Goal: Information Seeking & Learning: Learn about a topic

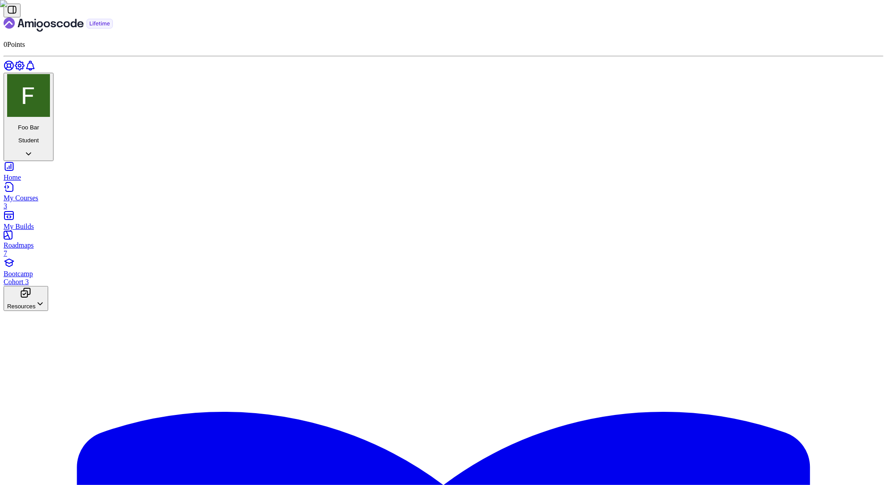
scroll to position [11, 0]
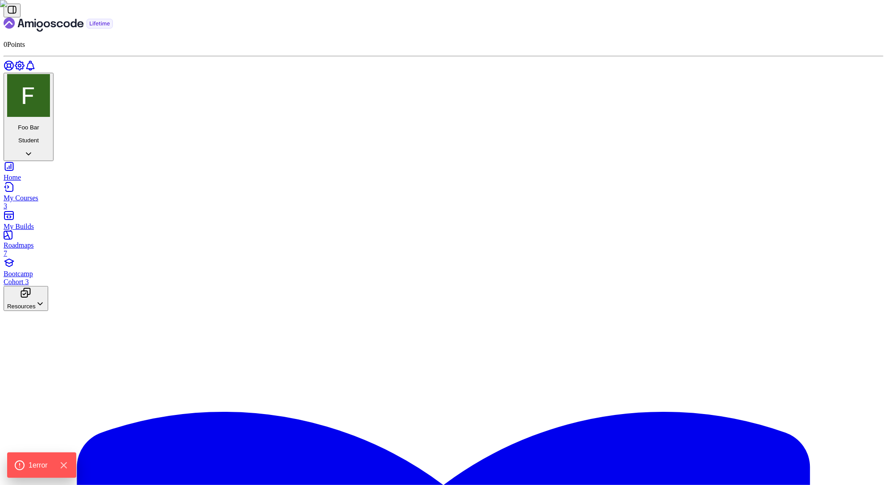
scroll to position [11, 0]
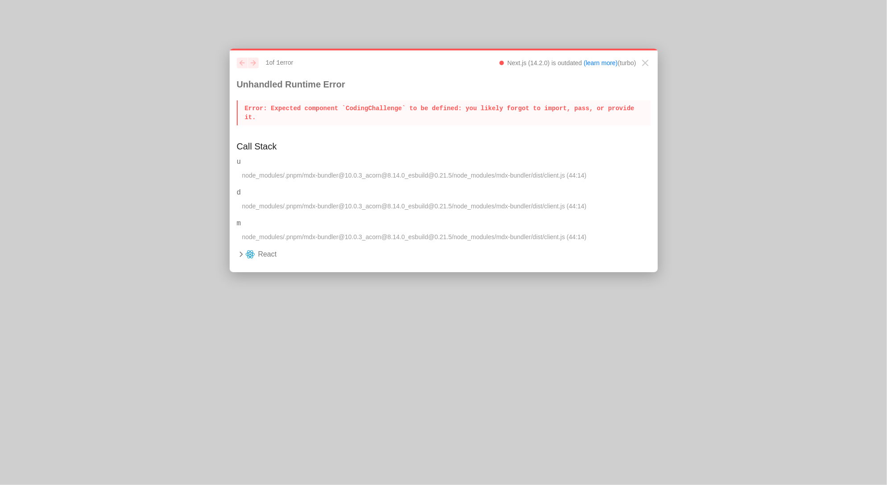
click at [288, 114] on p "Error : Expected component `CodingChallenge` to be defined: you likely forgot t…" at bounding box center [444, 112] width 414 height 25
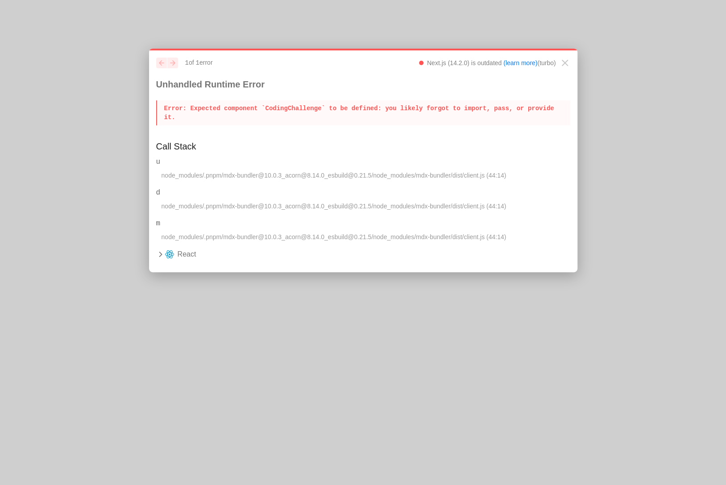
click at [183, 123] on p "Error : Expected component `CodingChallenge` to be defined: you likely forgot t…" at bounding box center [363, 112] width 414 height 25
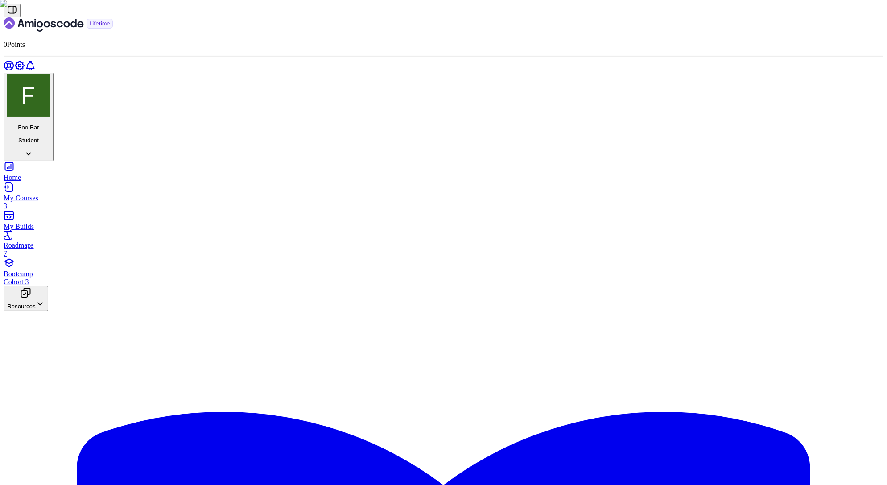
drag, startPoint x: 255, startPoint y: 308, endPoint x: 177, endPoint y: 317, distance: 78.6
drag, startPoint x: 177, startPoint y: 317, endPoint x: 52, endPoint y: 422, distance: 163.0
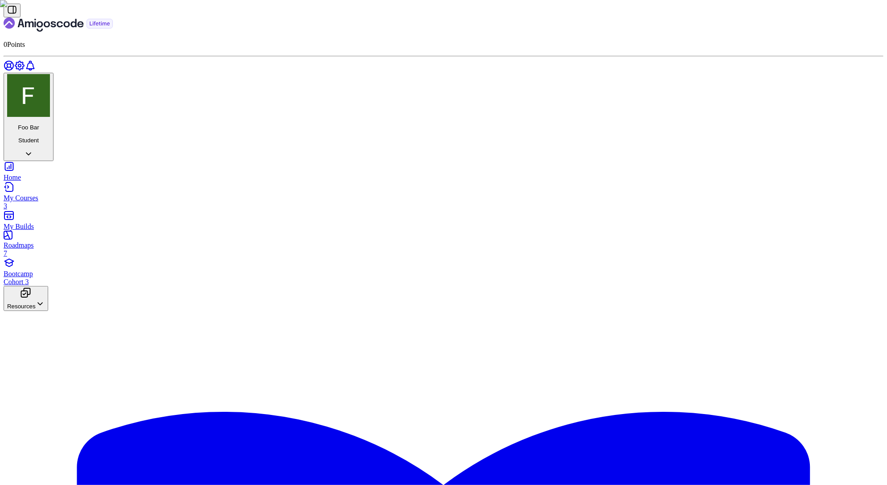
scroll to position [921, 0]
drag, startPoint x: 397, startPoint y: 374, endPoint x: 380, endPoint y: 292, distance: 83.3
copy div "Hello, Alex! You are 20 years old. You are an adult. Student discount applied! …"
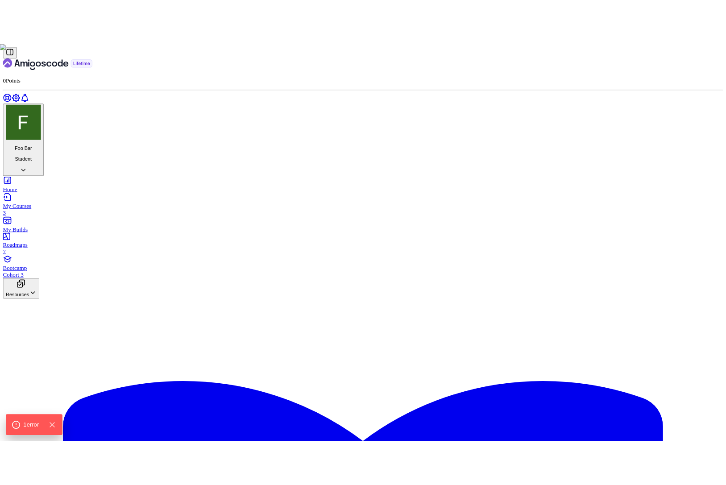
scroll to position [431, 0]
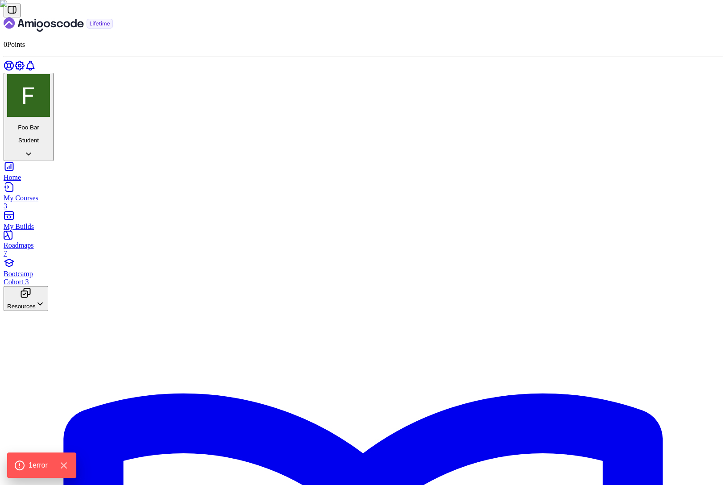
drag, startPoint x: 445, startPoint y: 324, endPoint x: 330, endPoint y: 324, distance: 114.2
copy div "Countdown to Java mastery:") ;"
